Goal: Navigation & Orientation: Find specific page/section

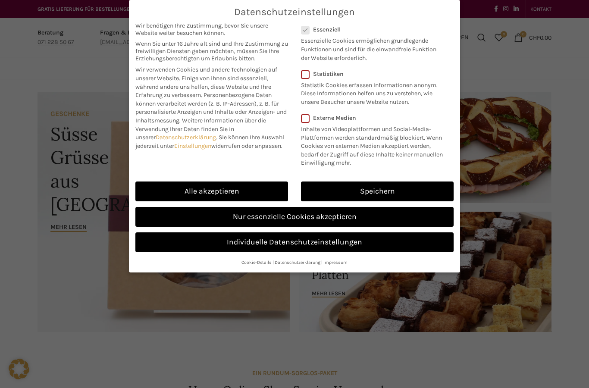
click at [217, 189] on link "Alle akzeptieren" at bounding box center [212, 192] width 153 height 20
checkbox input "true"
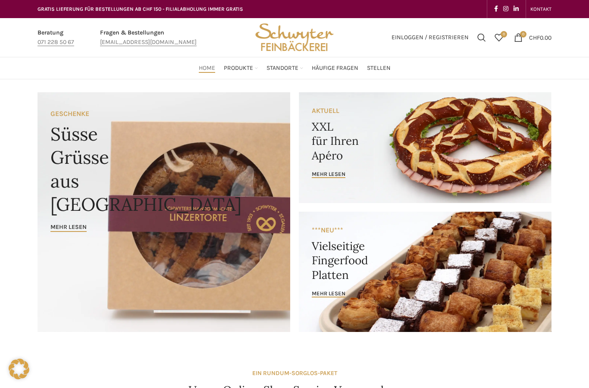
click at [526, 168] on div "Pausenverkauf Helsana Fisba" at bounding box center [502, 169] width 82 height 142
click at [551, 134] on link "Banner link" at bounding box center [425, 147] width 253 height 111
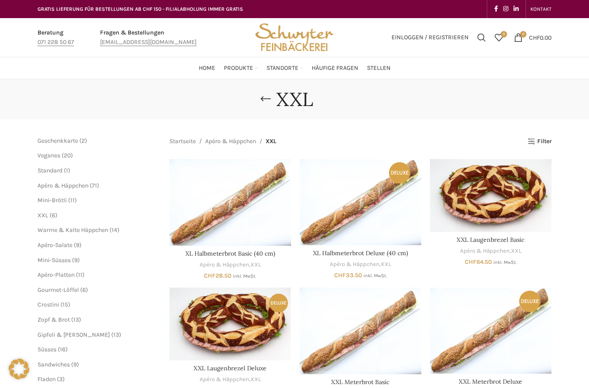
click at [340, 72] on span "Häufige Fragen" at bounding box center [335, 68] width 47 height 8
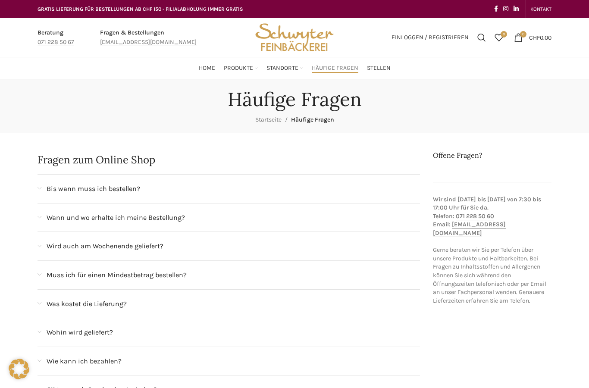
click at [208, 66] on span "Home" at bounding box center [207, 68] width 16 height 8
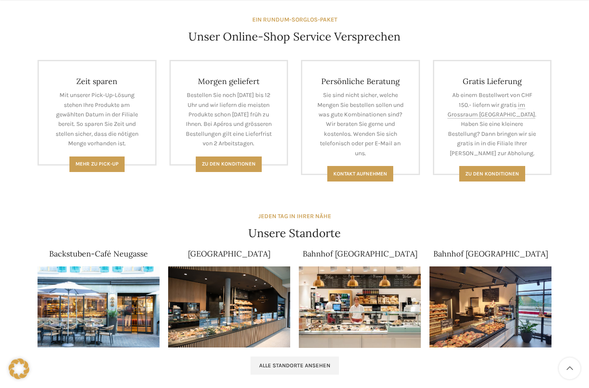
scroll to position [354, 0]
click at [301, 365] on span "Alle Standorte ansehen" at bounding box center [294, 365] width 71 height 7
